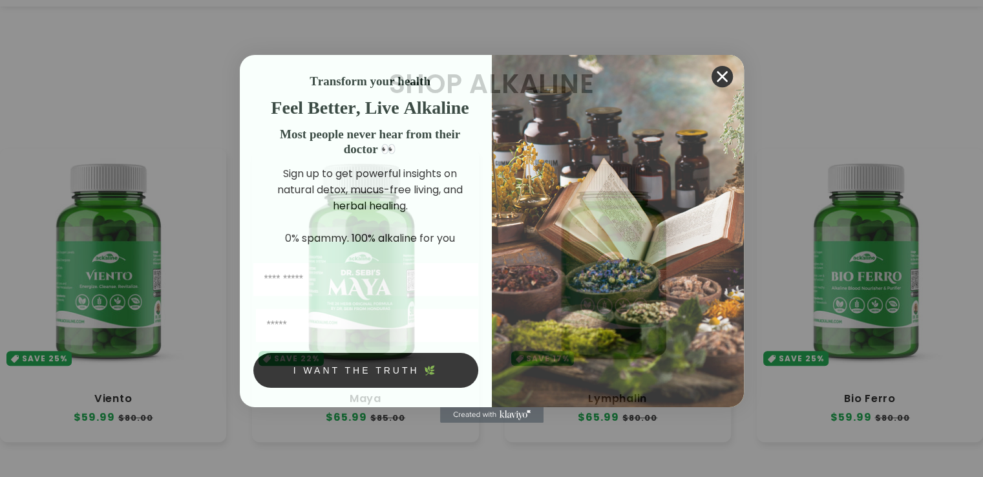
scroll to position [695, 0]
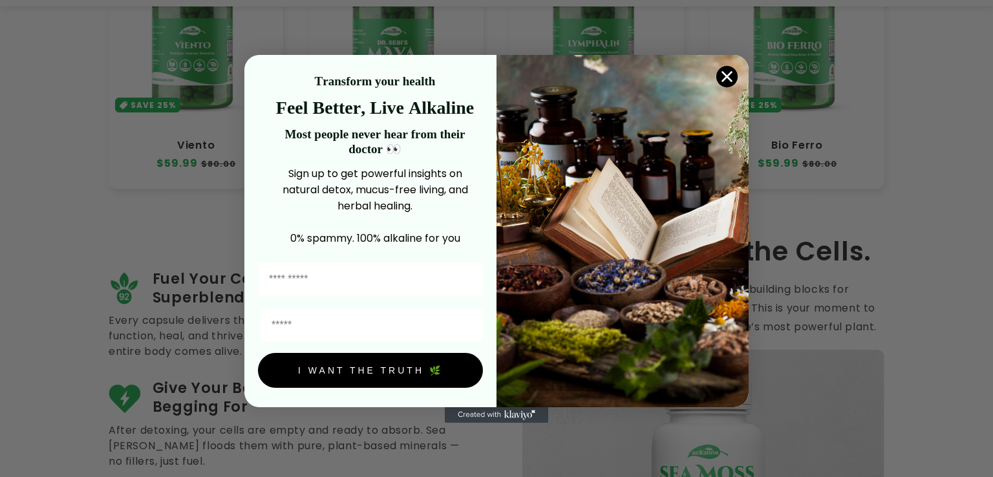
click at [728, 81] on circle "Close dialog" at bounding box center [726, 75] width 21 height 21
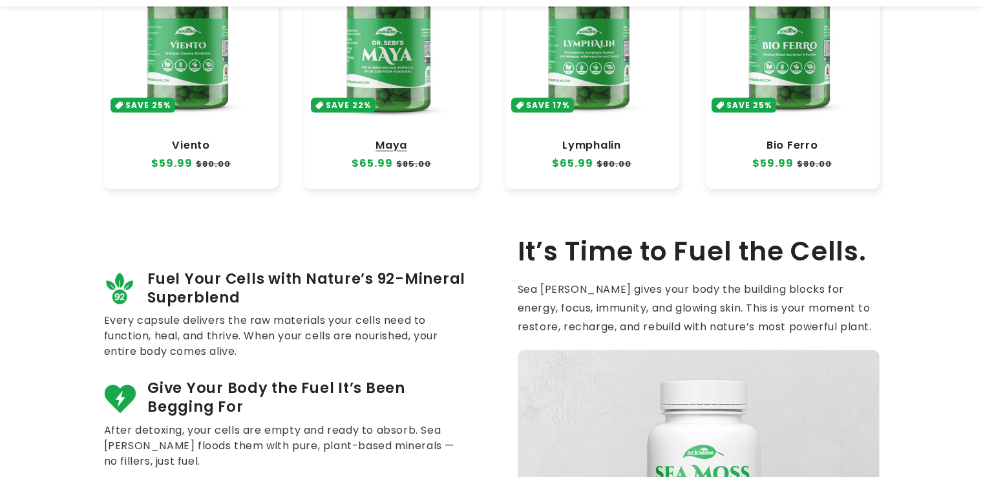
click at [394, 139] on link "Maya" at bounding box center [391, 145] width 149 height 13
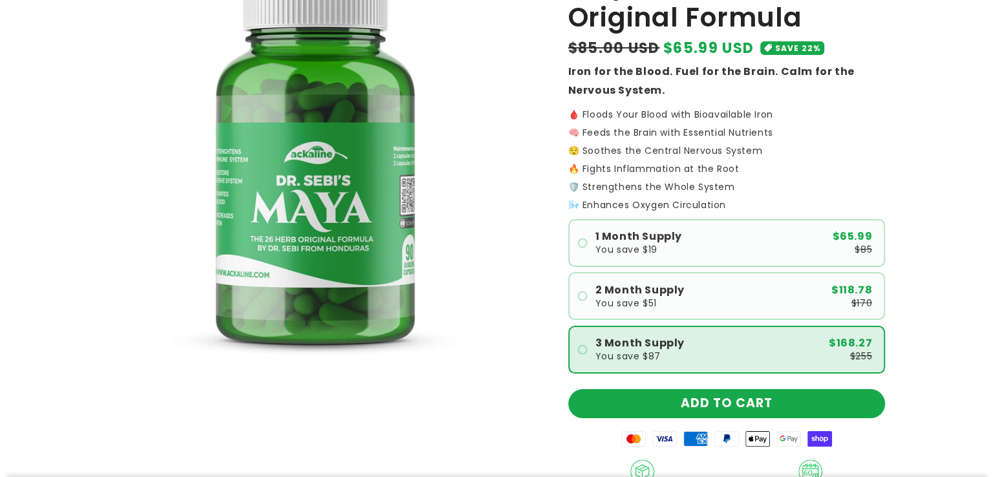
scroll to position [172, 0]
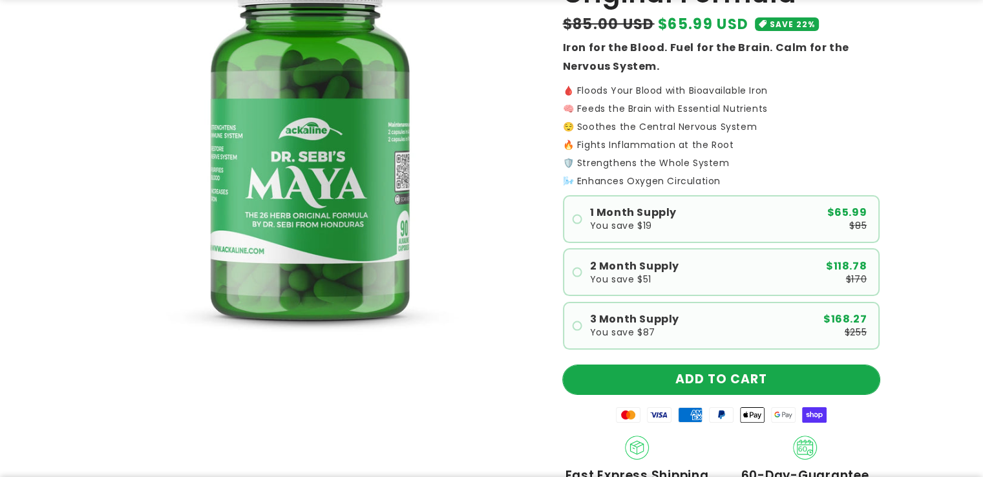
click at [705, 373] on button "ADD TO CART" at bounding box center [721, 379] width 317 height 29
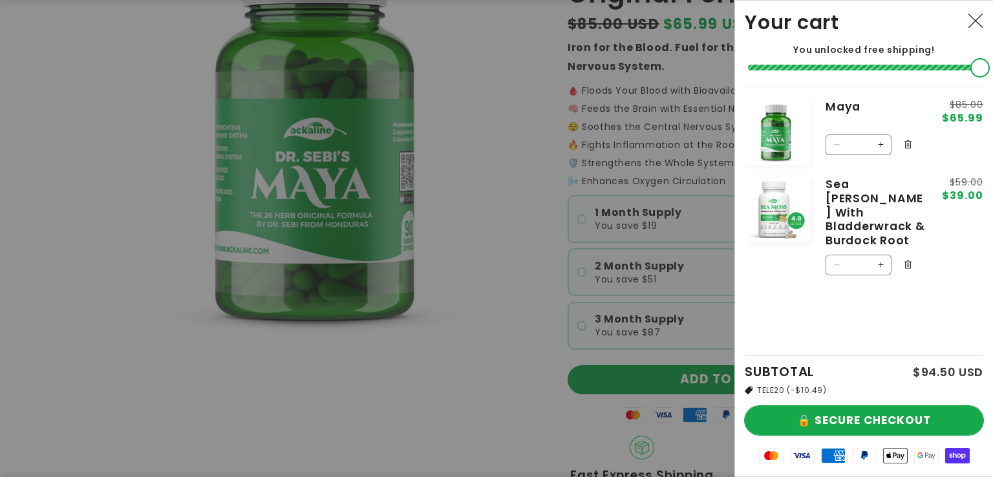
click at [772, 412] on button "🔒 SECURE CHECKOUT" at bounding box center [864, 420] width 238 height 29
